Goal: Task Accomplishment & Management: Use online tool/utility

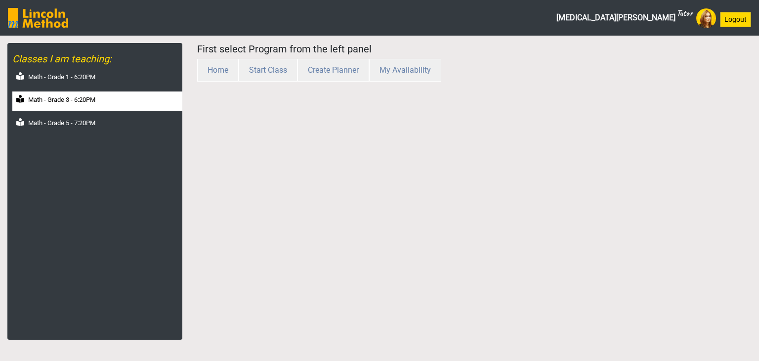
click at [89, 99] on label "Math - Grade 3 - 6:20PM" at bounding box center [61, 100] width 67 height 10
select select "month"
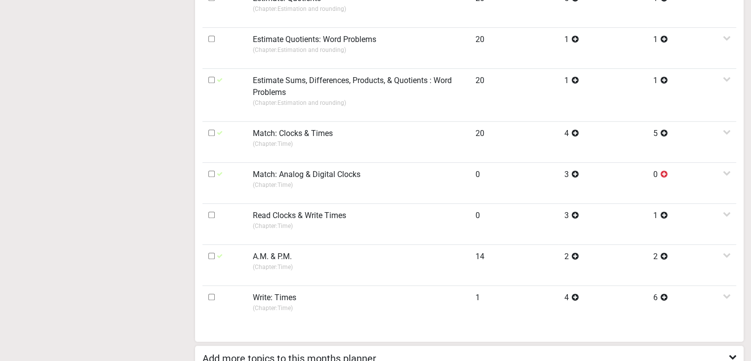
scroll to position [691, 0]
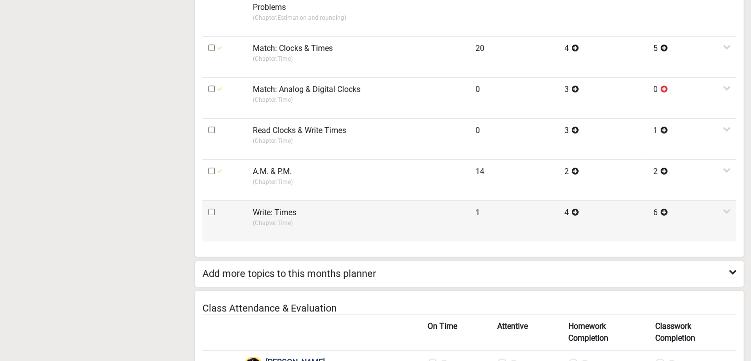
click at [270, 206] on label "Write: Times" at bounding box center [274, 212] width 43 height 12
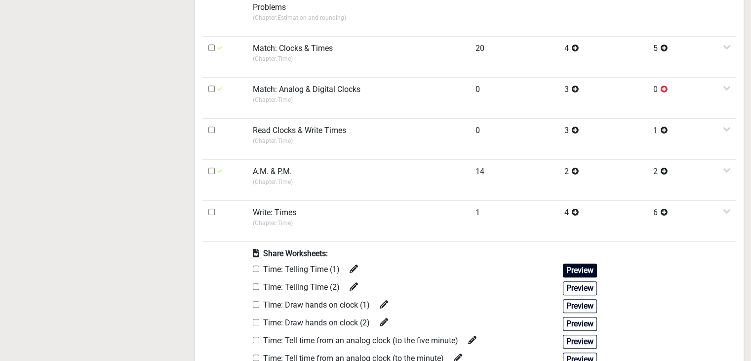
click at [586, 265] on button "Preview" at bounding box center [580, 270] width 34 height 14
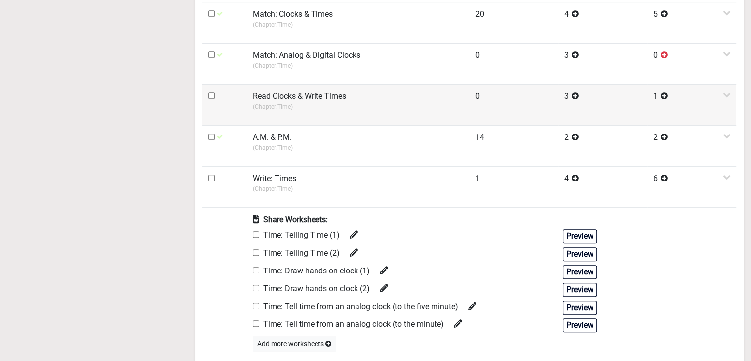
scroll to position [790, 0]
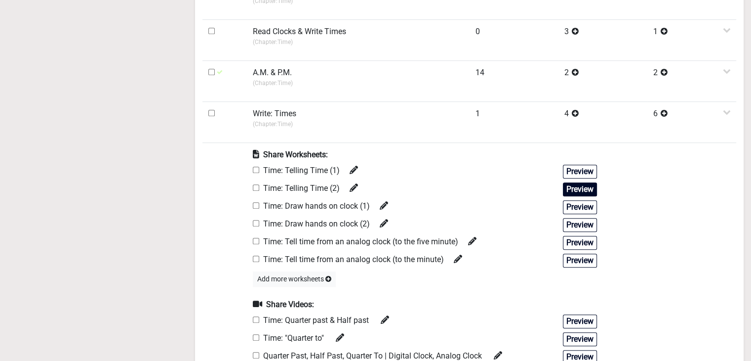
click at [571, 184] on button "Preview" at bounding box center [580, 189] width 34 height 14
click at [576, 210] on button "Preview" at bounding box center [580, 207] width 34 height 14
click at [581, 222] on button "Preview" at bounding box center [580, 225] width 34 height 14
click at [572, 244] on button "Preview" at bounding box center [580, 243] width 34 height 14
click at [573, 259] on button "Preview" at bounding box center [580, 260] width 34 height 14
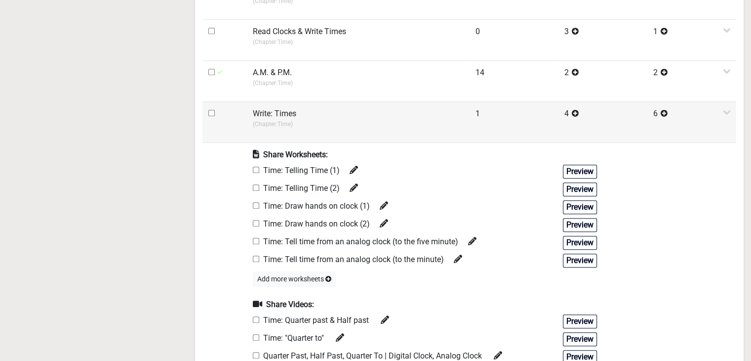
click at [209, 113] on input "checkbox" at bounding box center [211, 113] width 6 height 6
checkbox input "true"
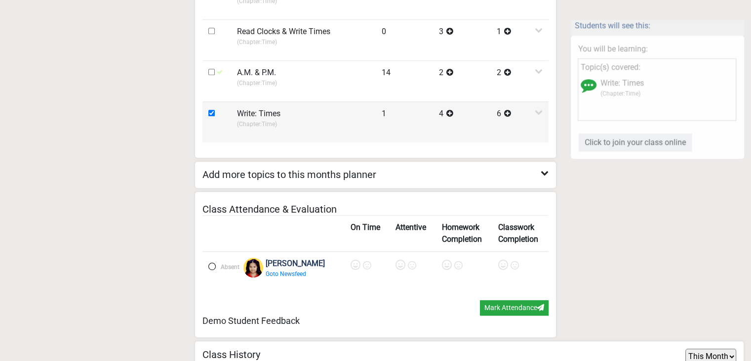
click at [237, 121] on tr "Write: Times (Chapter: Time ) 1 4 6" at bounding box center [375, 121] width 346 height 41
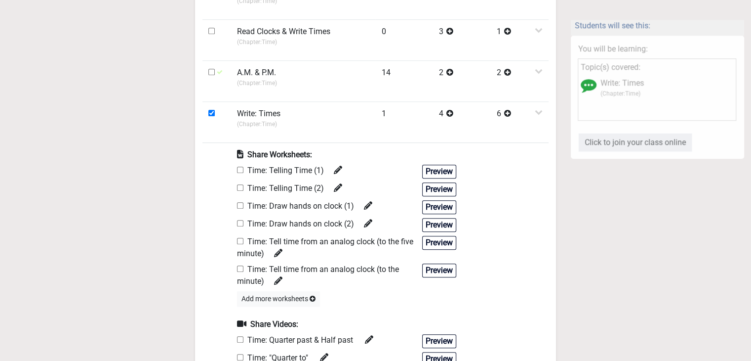
click at [241, 166] on input "checkbox" at bounding box center [240, 169] width 6 height 6
checkbox input "true"
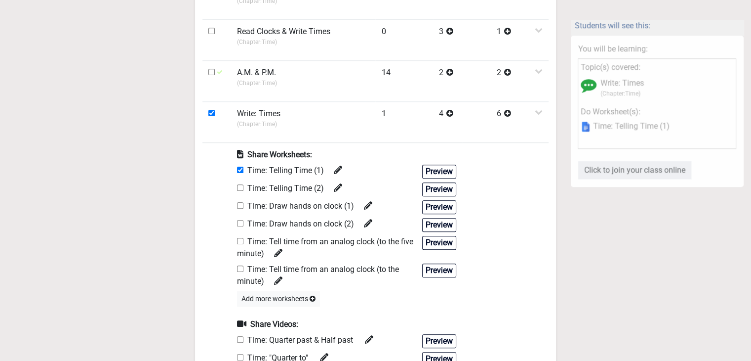
click at [243, 185] on input "checkbox" at bounding box center [240, 187] width 6 height 6
checkbox input "true"
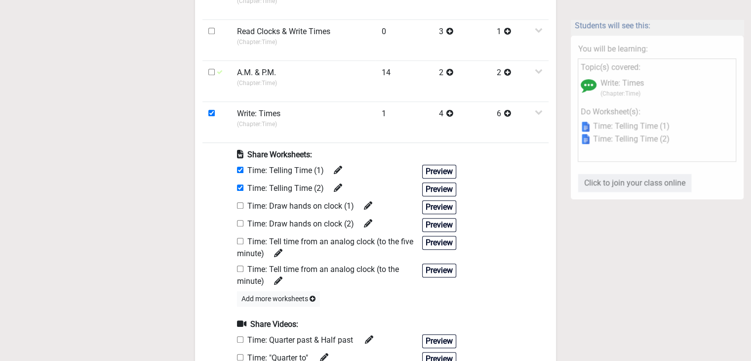
click at [241, 202] on input "checkbox" at bounding box center [240, 205] width 6 height 6
checkbox input "true"
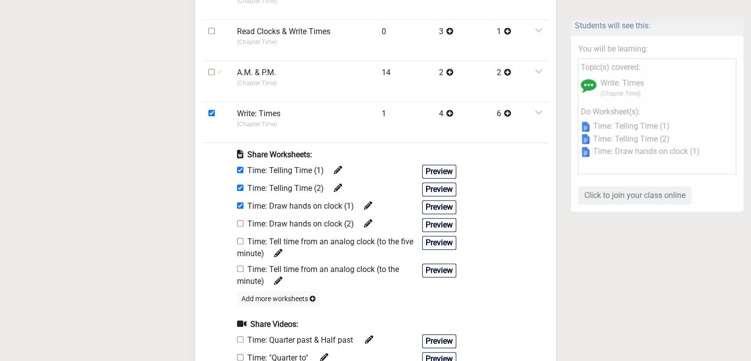
click at [240, 220] on input "checkbox" at bounding box center [240, 223] width 6 height 6
checkbox input "true"
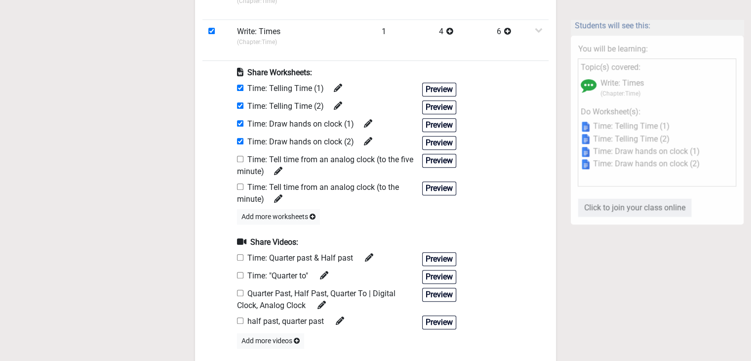
scroll to position [889, 0]
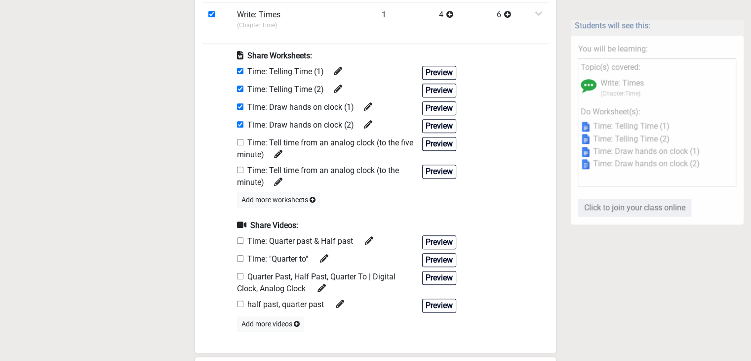
click at [241, 237] on input "checkbox" at bounding box center [240, 240] width 6 height 6
checkbox input "true"
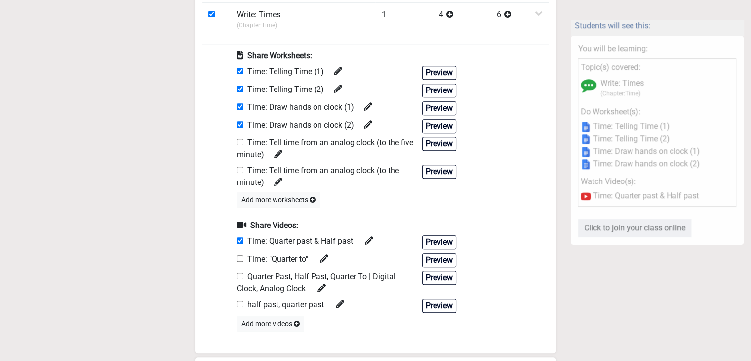
click at [240, 255] on input "checkbox" at bounding box center [240, 258] width 6 height 6
checkbox input "true"
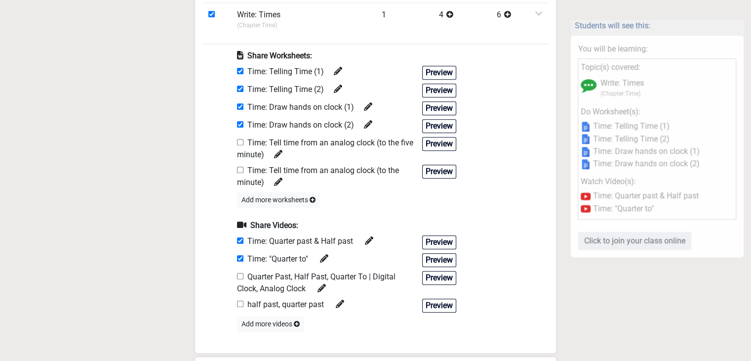
click at [243, 273] on input "checkbox" at bounding box center [240, 276] width 6 height 6
checkbox input "true"
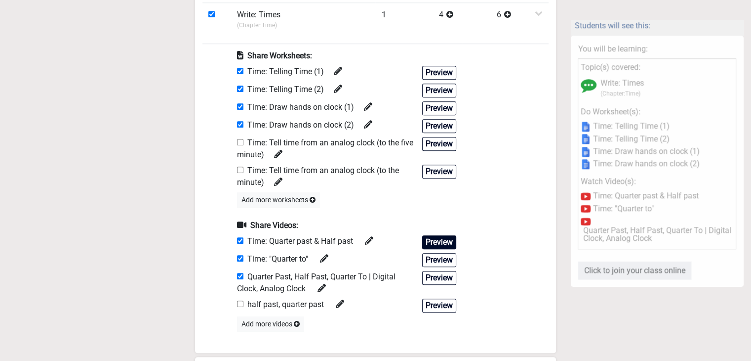
click at [430, 243] on button "Preview" at bounding box center [439, 242] width 34 height 14
click at [437, 261] on button "Preview" at bounding box center [439, 260] width 34 height 14
click at [433, 281] on div "Preview" at bounding box center [435, 283] width 41 height 24
click at [433, 279] on button "Preview" at bounding box center [439, 278] width 34 height 14
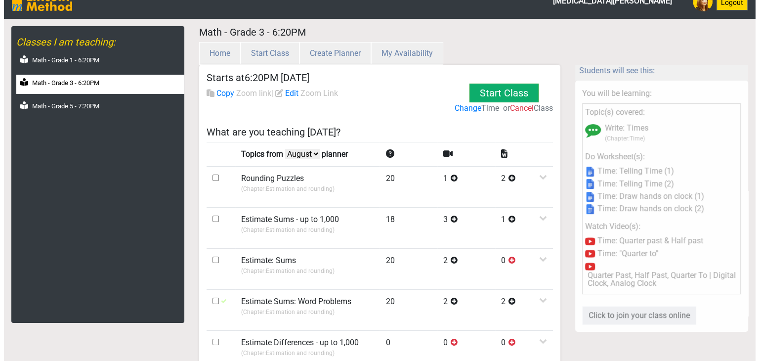
scroll to position [0, 0]
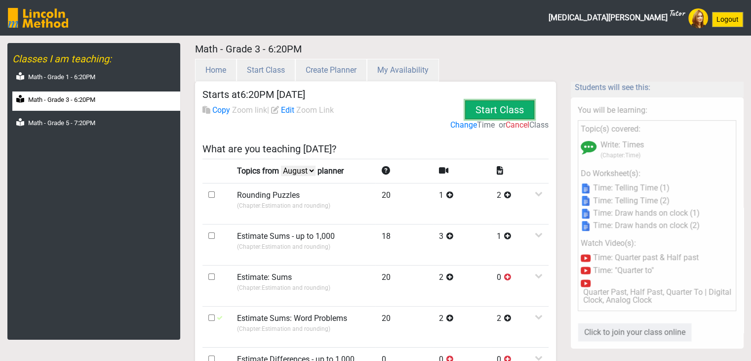
click at [500, 105] on button "Start Class" at bounding box center [499, 109] width 69 height 19
